Goal: Task Accomplishment & Management: Use online tool/utility

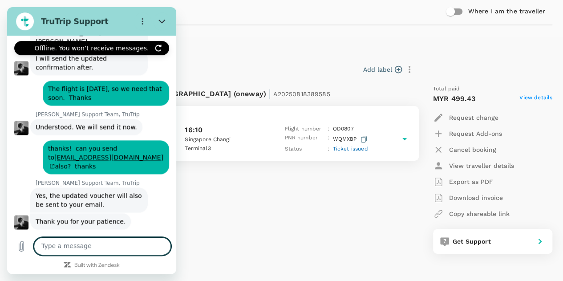
scroll to position [502, 0]
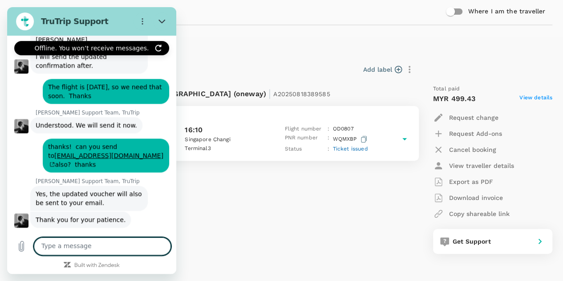
click at [124, 245] on textarea at bounding box center [102, 246] width 137 height 18
type textarea "i got it thanks"
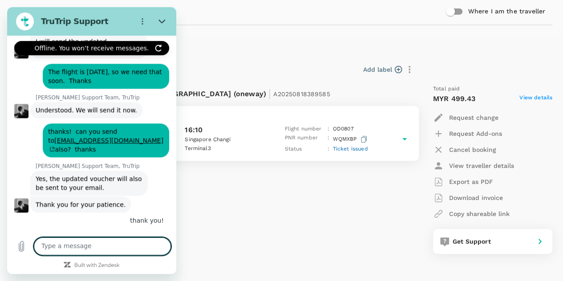
scroll to position [519, 0]
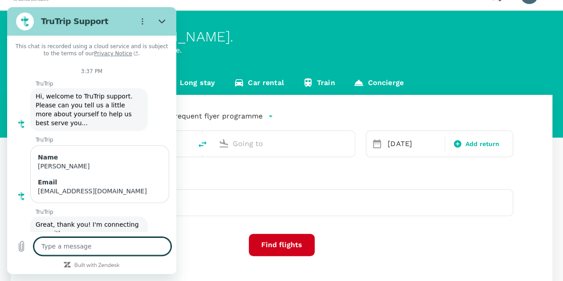
scroll to position [505, 0]
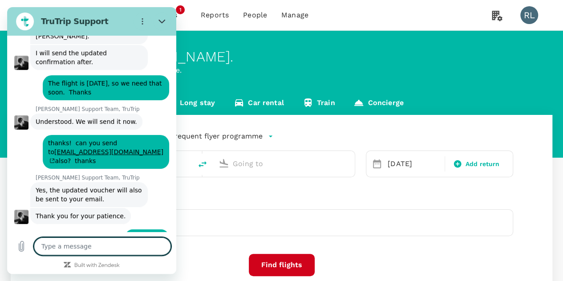
type input "Kuching Intl (KCH)"
type input "Singapore Changi (SIN)"
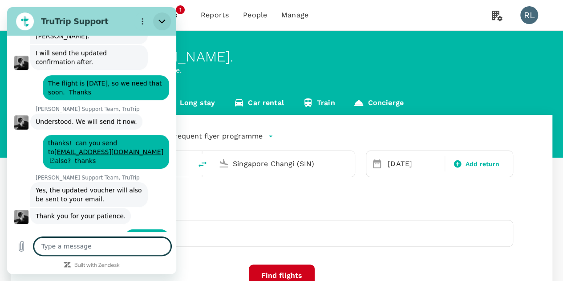
click at [159, 17] on button "Close" at bounding box center [162, 21] width 18 height 18
type textarea "x"
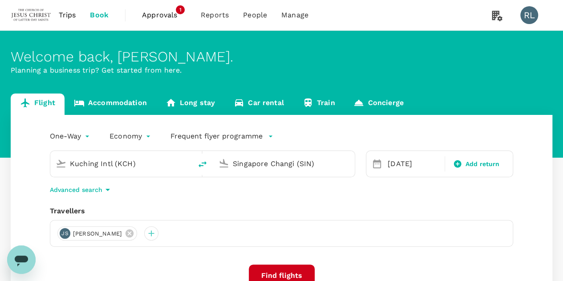
click at [69, 15] on span "Trips" at bounding box center [67, 15] width 17 height 11
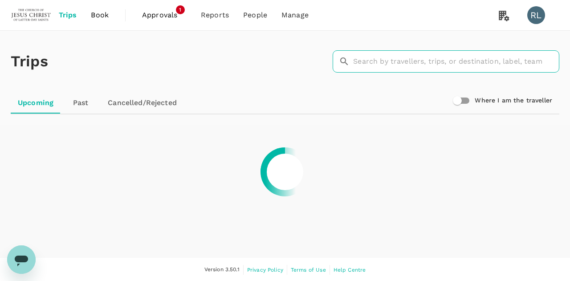
click at [420, 60] on input "text" at bounding box center [456, 61] width 206 height 22
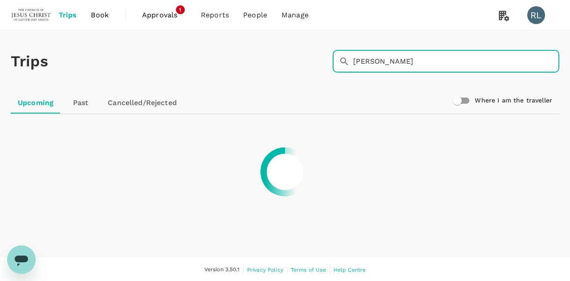
type input "[PERSON_NAME]"
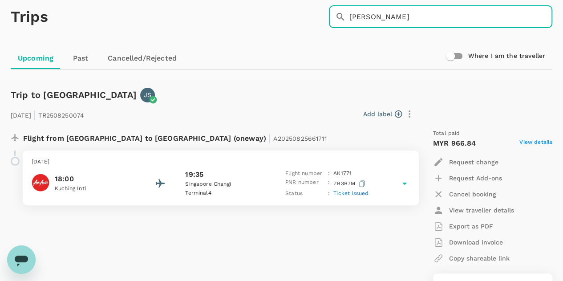
scroll to position [89, 0]
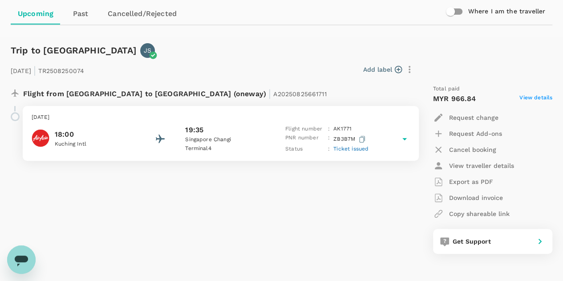
click at [350, 149] on span "Ticket issued" at bounding box center [350, 149] width 35 height 6
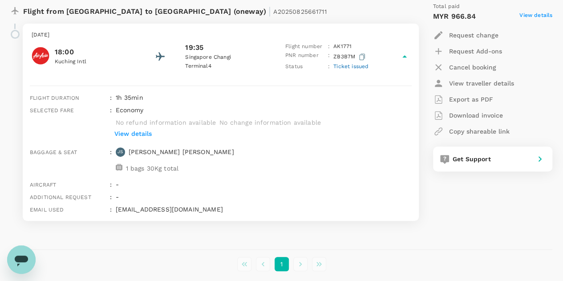
scroll to position [178, 0]
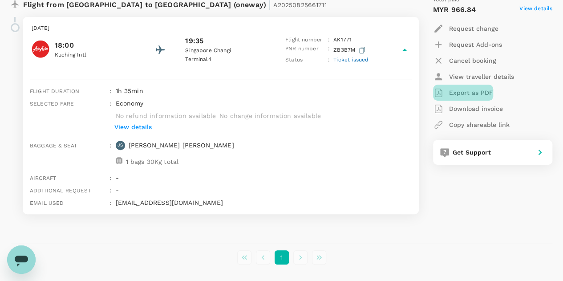
click at [467, 92] on p "Export as PDF" at bounding box center [471, 92] width 44 height 9
